Goal: Task Accomplishment & Management: Complete application form

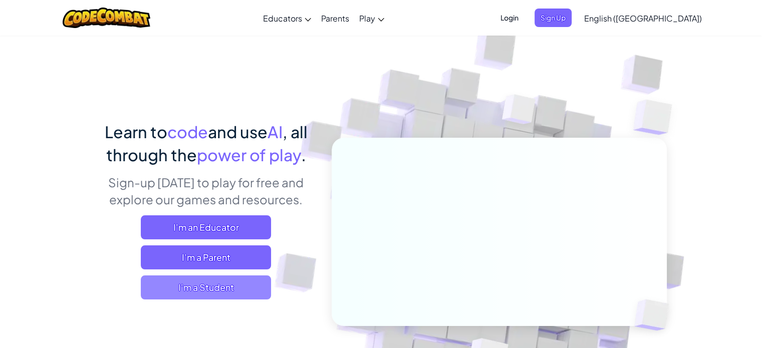
click at [216, 282] on span "I'm a Student" at bounding box center [206, 287] width 130 height 24
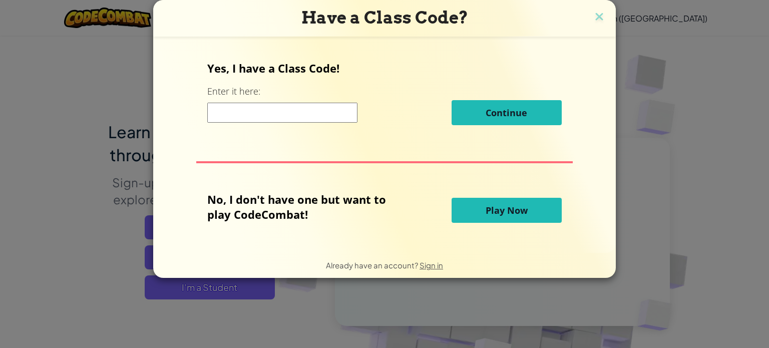
click at [323, 115] on input at bounding box center [282, 113] width 150 height 20
click at [597, 14] on img at bounding box center [599, 17] width 13 height 15
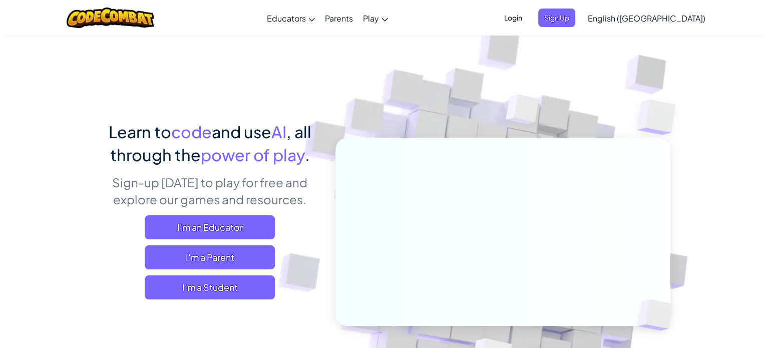
scroll to position [5, 0]
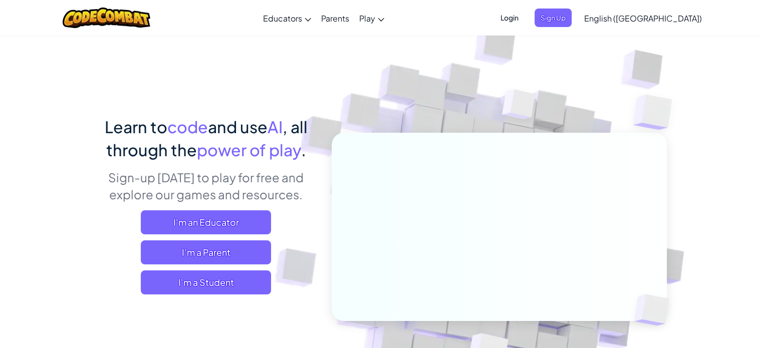
click at [524, 15] on span "Login" at bounding box center [509, 18] width 30 height 19
